Goal: Transaction & Acquisition: Purchase product/service

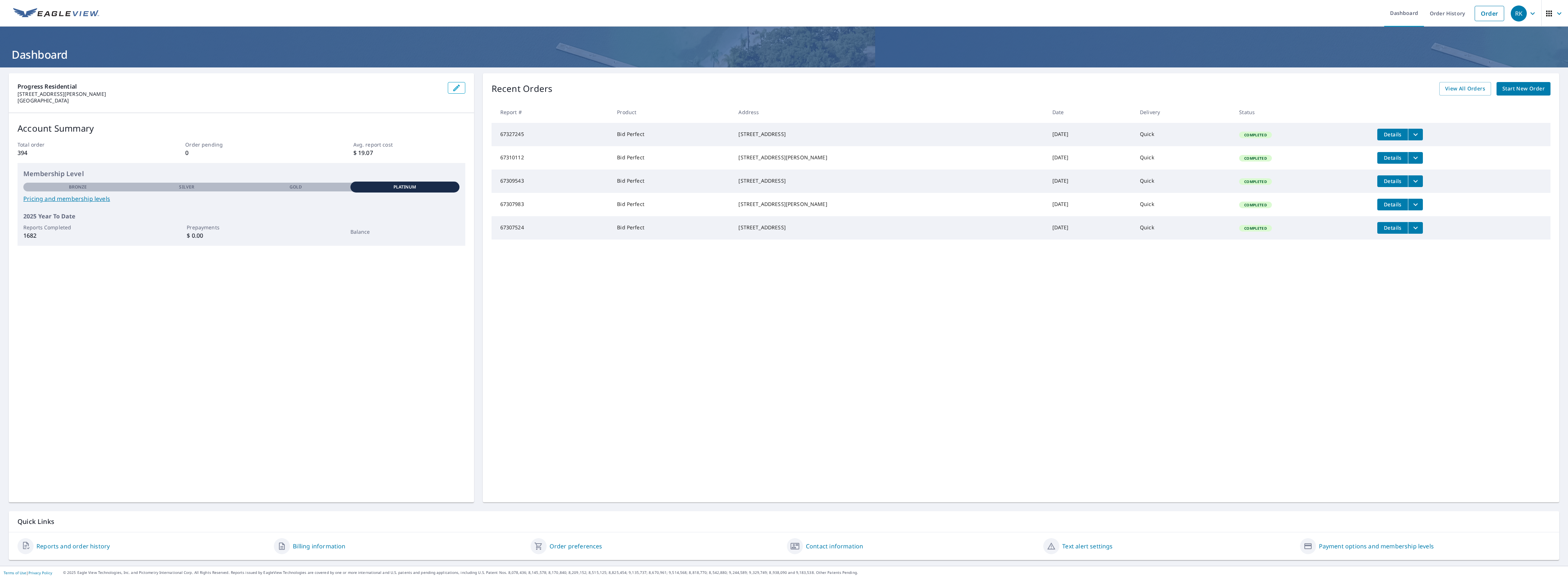
click at [1514, 88] on span "Start New Order" at bounding box center [1523, 88] width 42 height 9
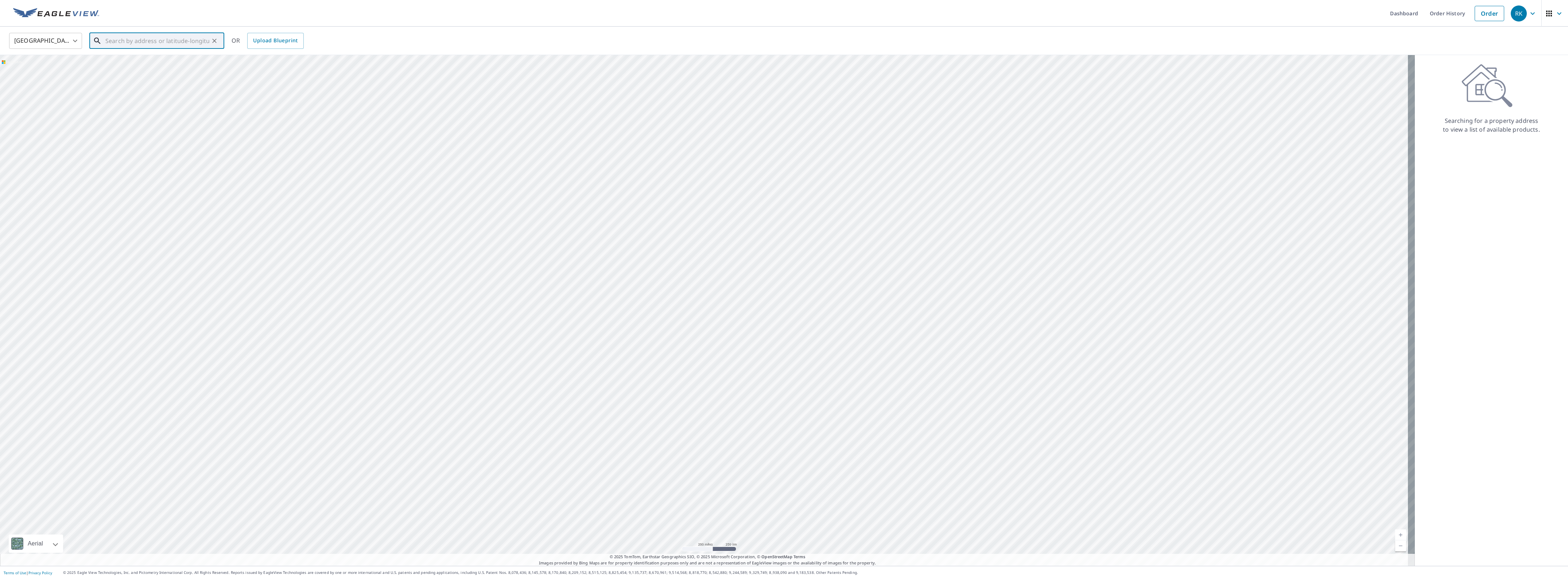
click at [170, 35] on input "text" at bounding box center [157, 41] width 104 height 21
paste input "[STREET_ADDRESS][PERSON_NAME]"
click at [157, 68] on p "[GEOGRAPHIC_DATA]" at bounding box center [161, 70] width 114 height 7
type input "[STREET_ADDRESS][PERSON_NAME]"
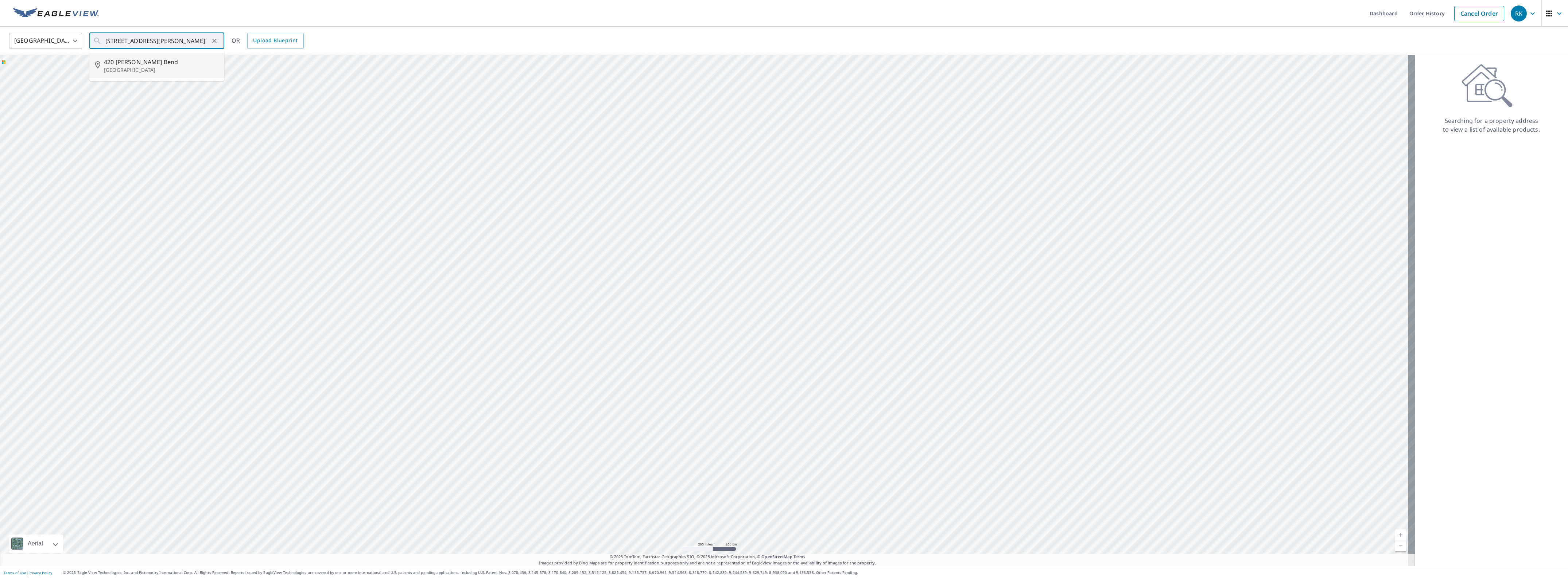
scroll to position [0, 0]
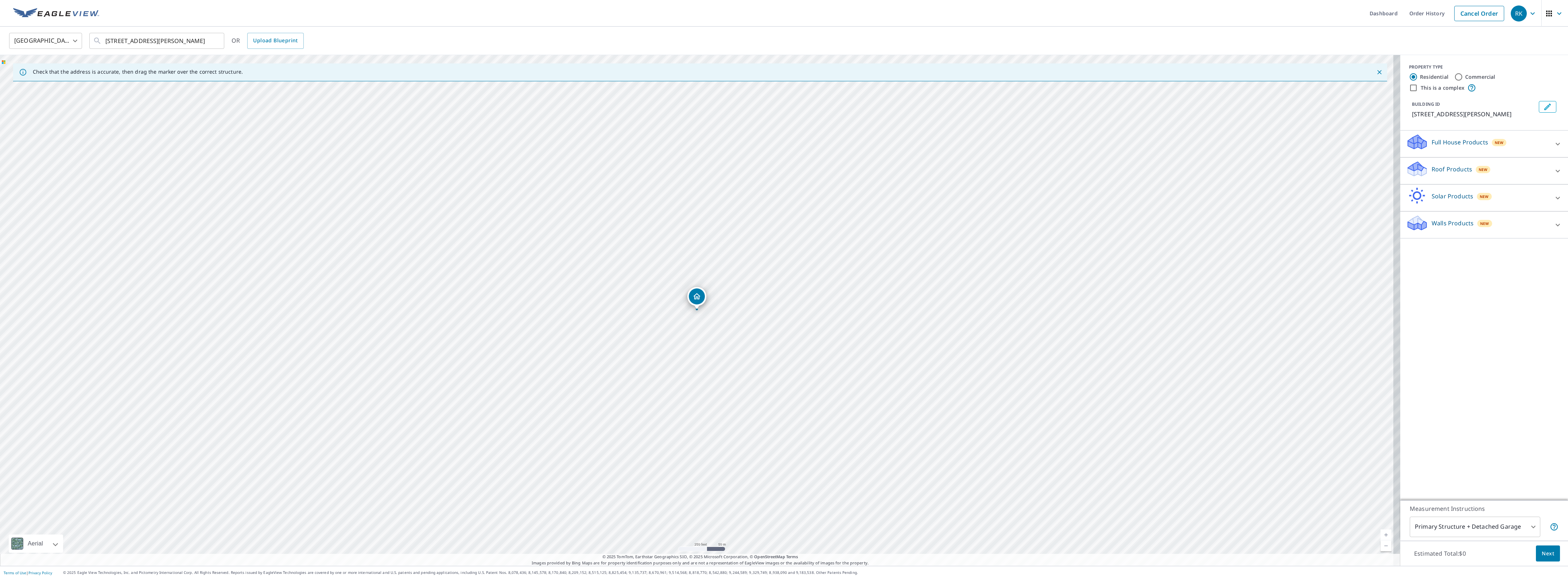
click at [1499, 172] on div "Roof Products New" at bounding box center [1477, 171] width 143 height 21
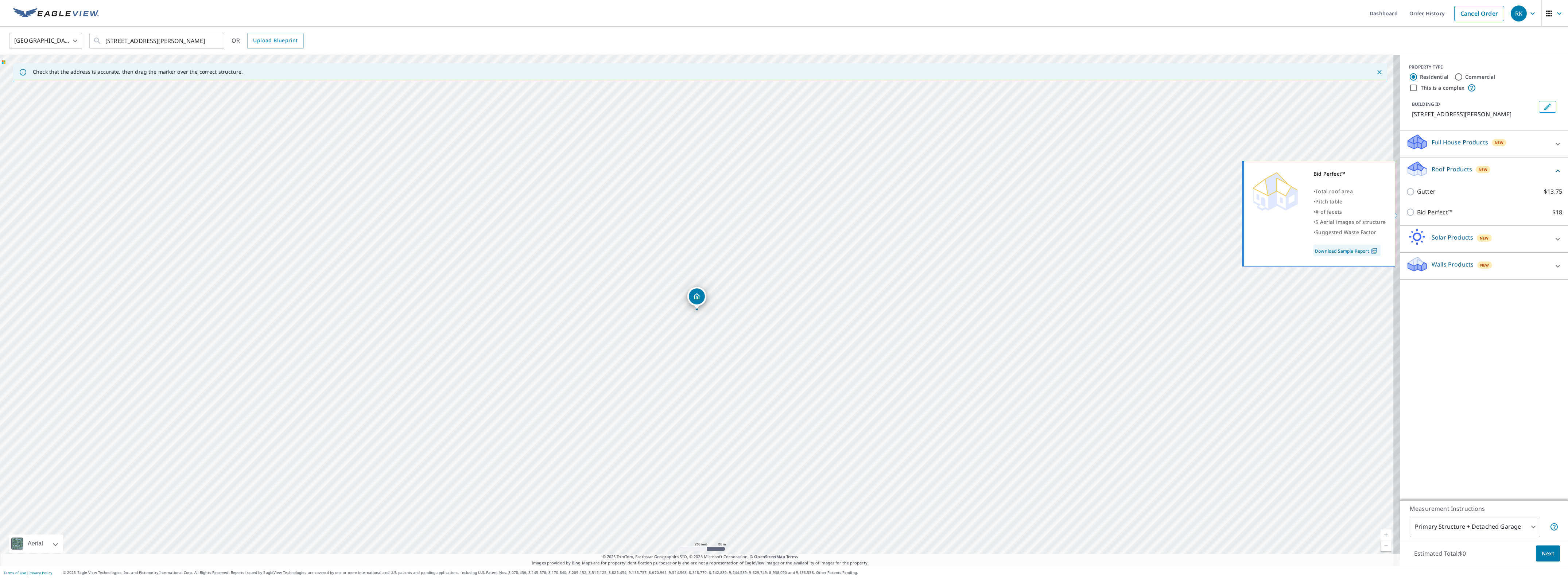
click at [1406, 212] on input "Bid Perfect™ $18" at bounding box center [1412, 212] width 11 height 9
checkbox input "true"
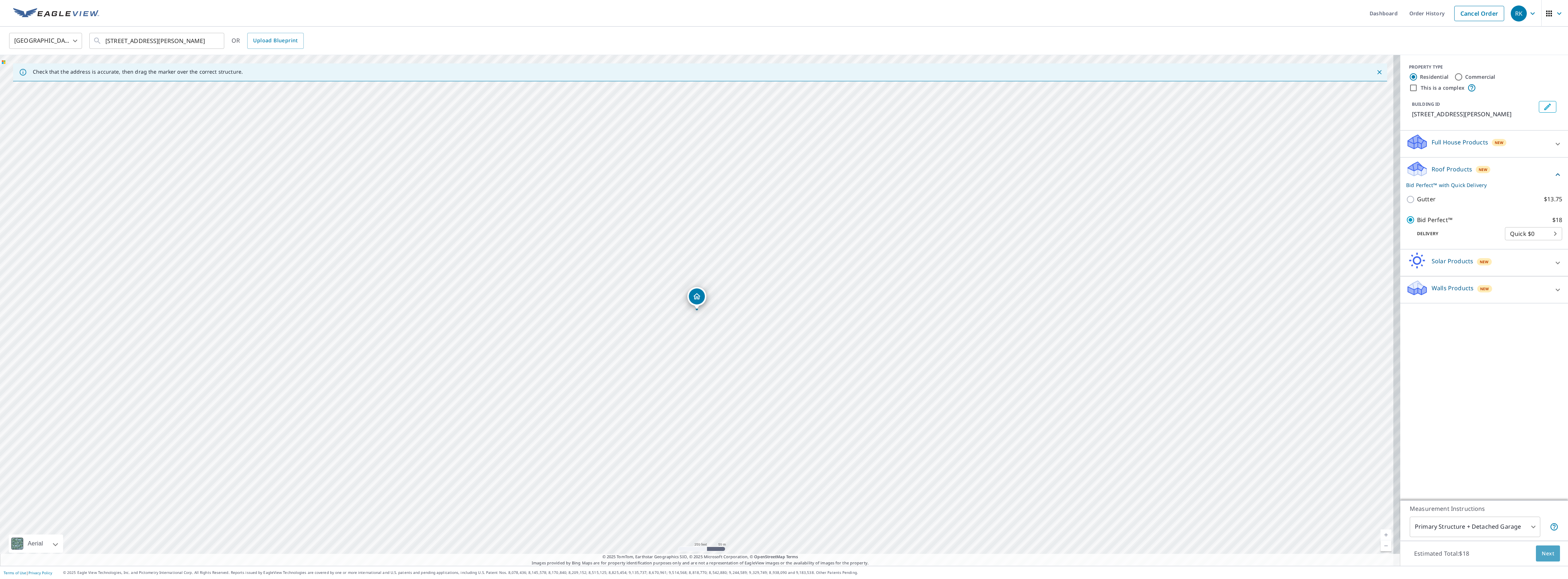
click at [1542, 549] on span "Next" at bounding box center [1548, 553] width 12 height 9
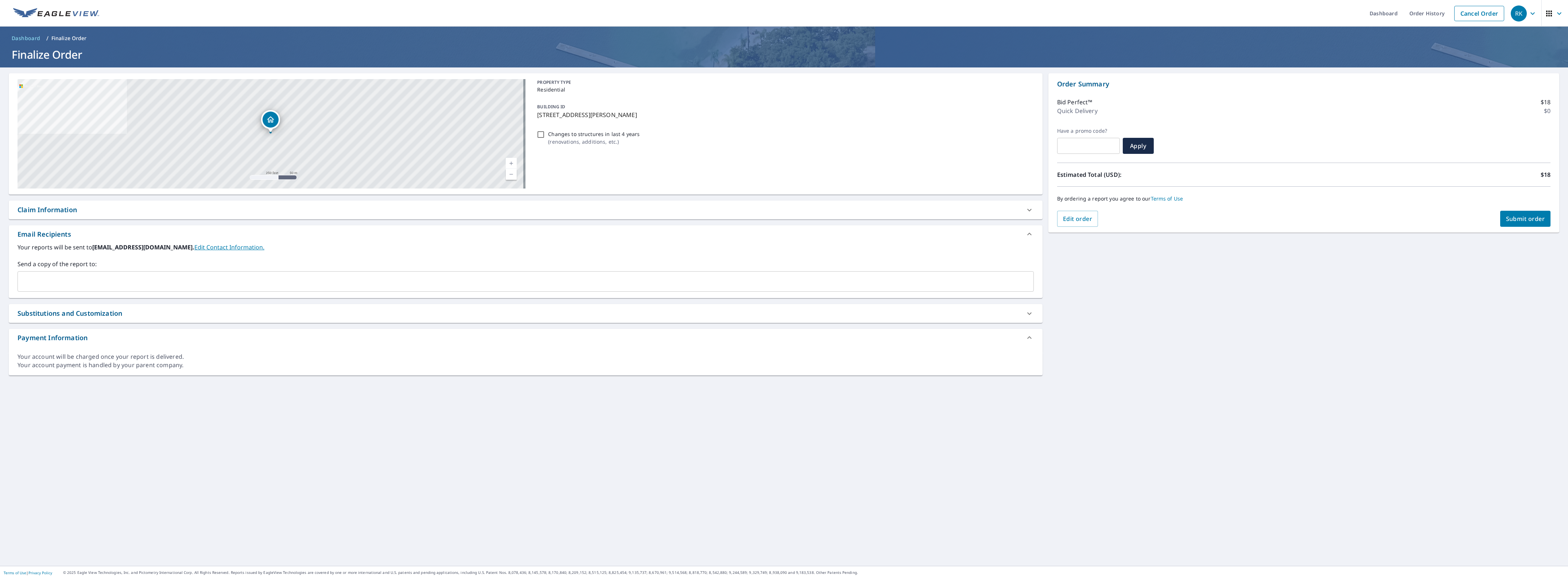
click at [62, 207] on div "Claim Information" at bounding box center [47, 210] width 60 height 10
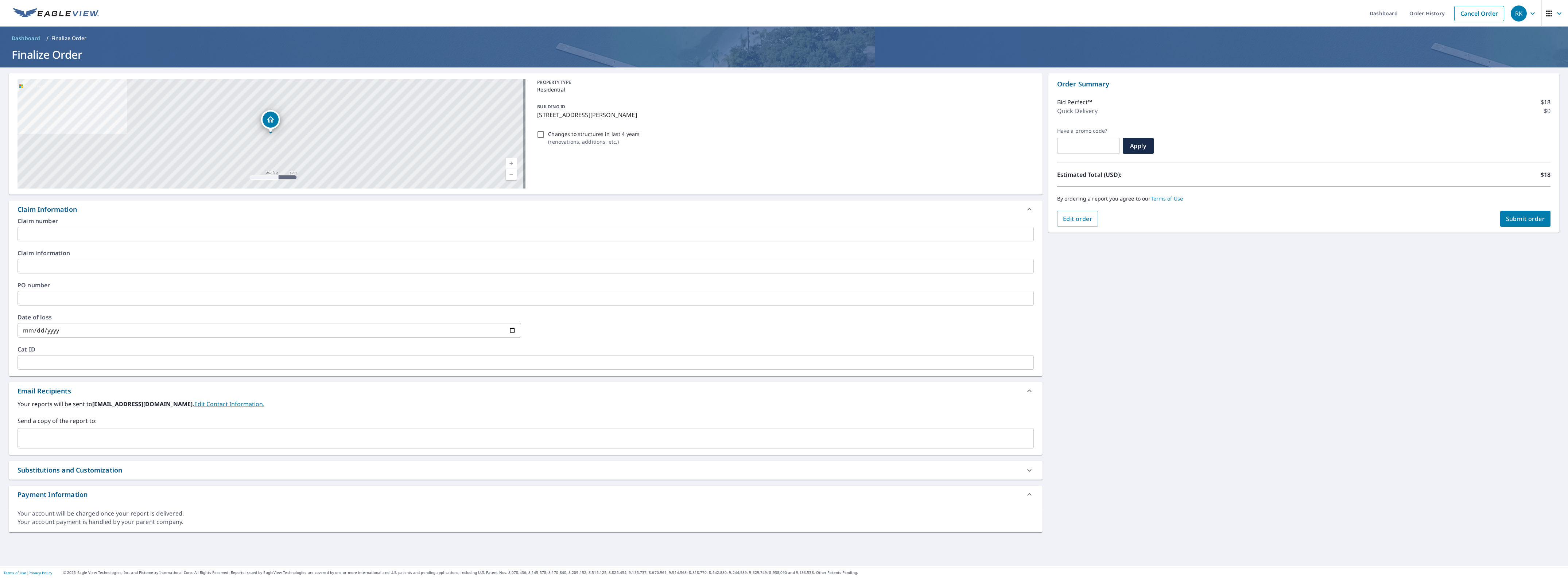
click at [86, 231] on input "text" at bounding box center [526, 234] width 1017 height 15
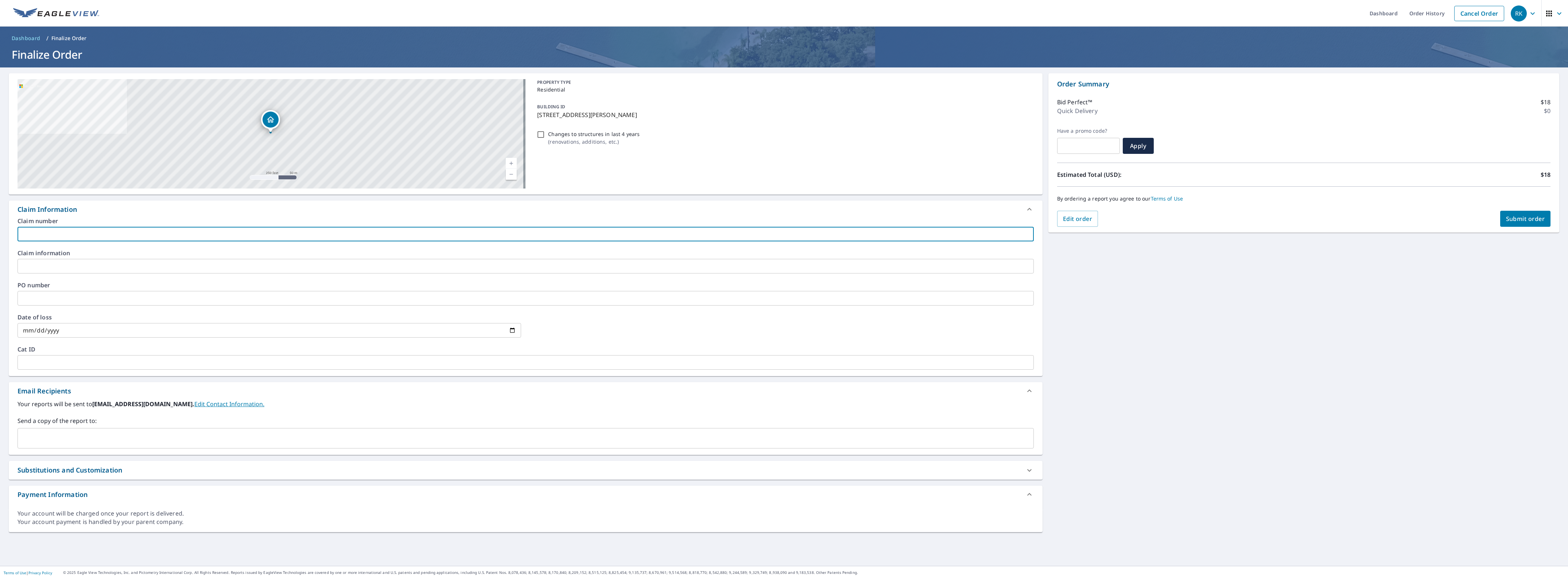
type input "[GEOGRAPHIC_DATA]"
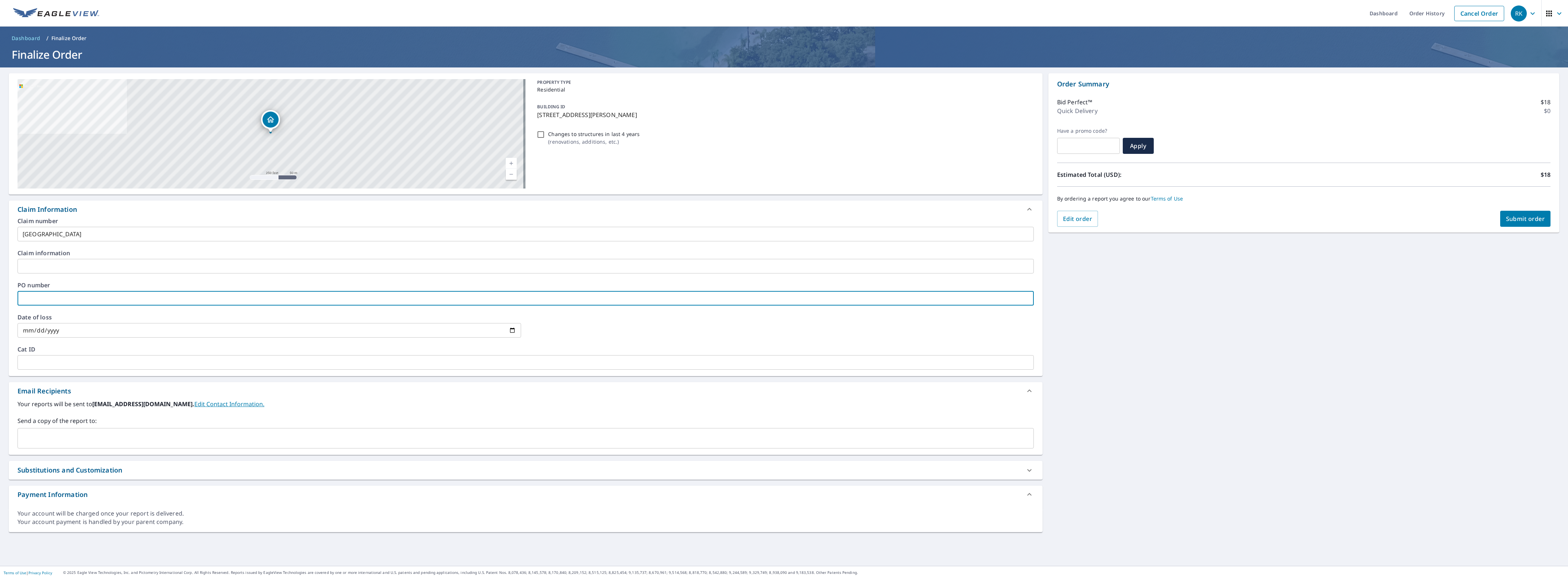
paste input "1629343"
type input "1629343"
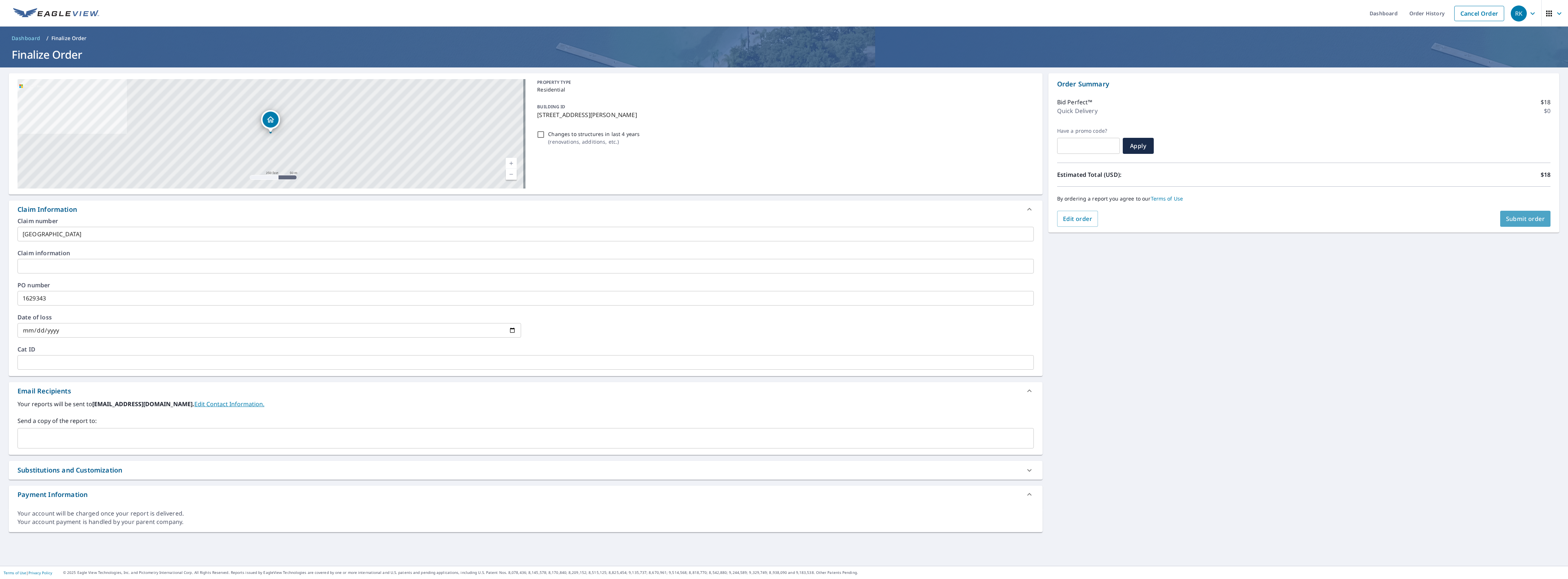
click at [1522, 218] on span "Submit order" at bounding box center [1525, 219] width 39 height 8
